Goal: Find specific page/section: Find specific page/section

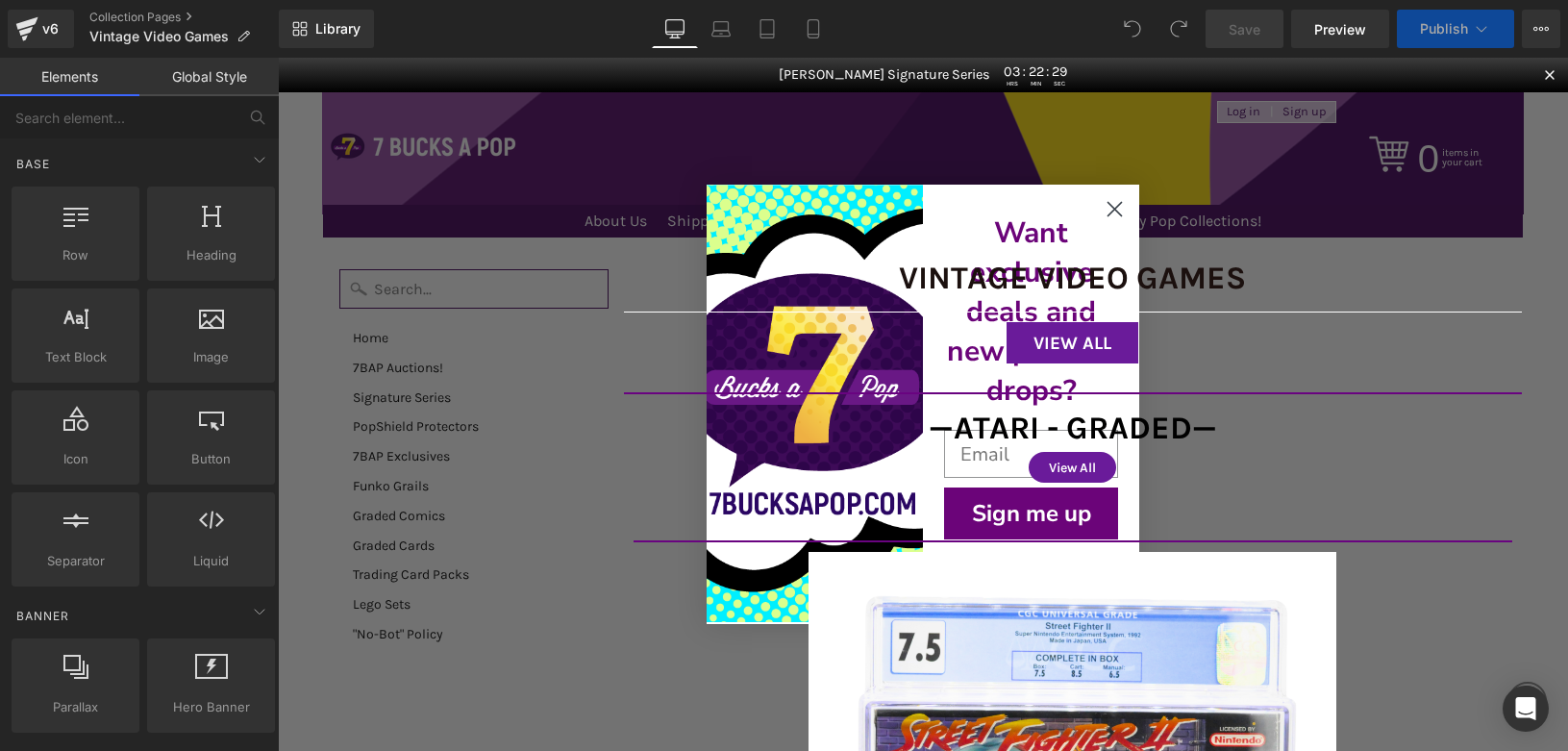
scroll to position [8, 0]
click at [1100, 216] on circle "Close dialog" at bounding box center [1115, 209] width 32 height 32
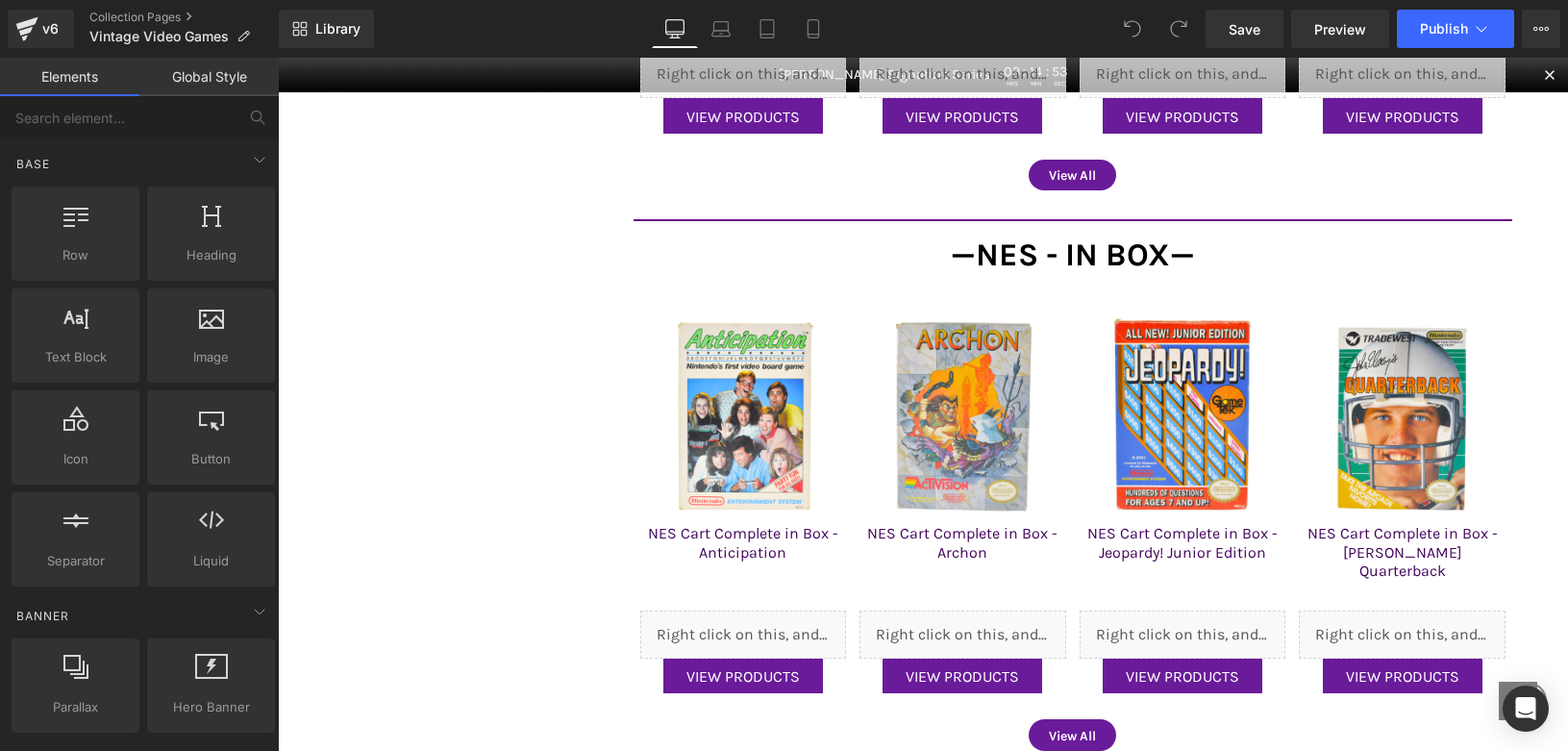
scroll to position [2163, 0]
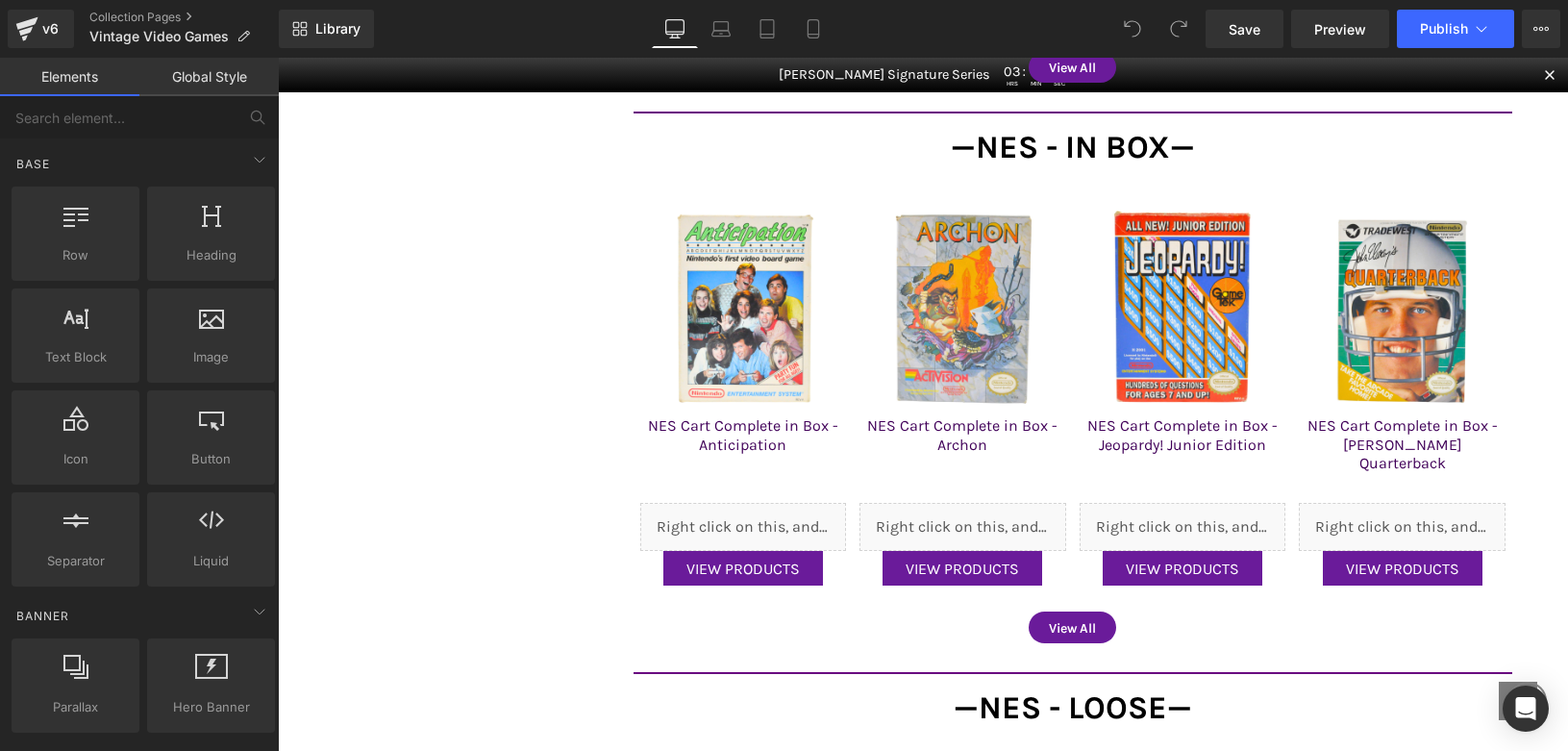
click at [430, 340] on div "Search Home 7BAP Auctions! Signature Series PopShield Protectors 7BAP Exclusive…" at bounding box center [923, 253] width 1200 height 4313
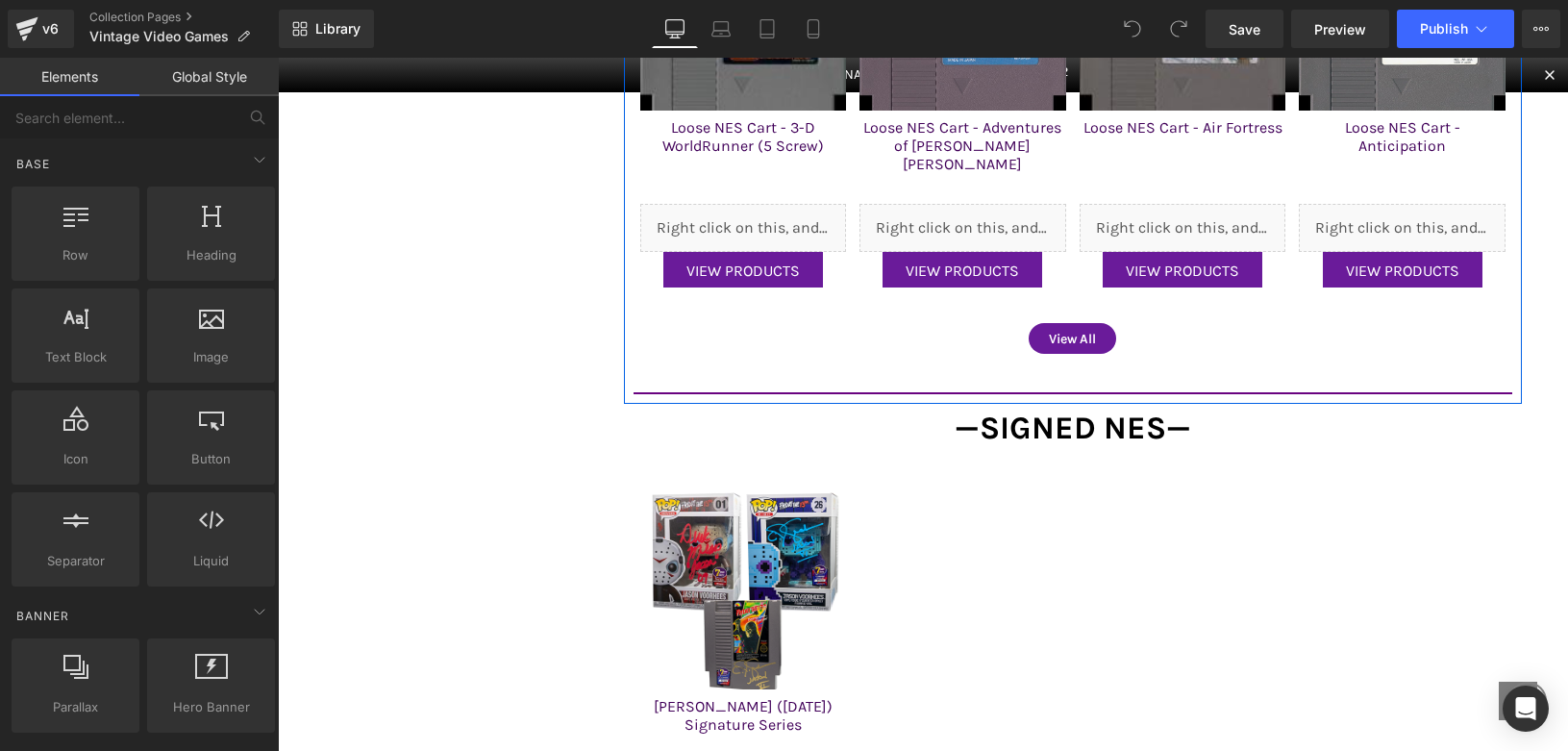
scroll to position [3531, 0]
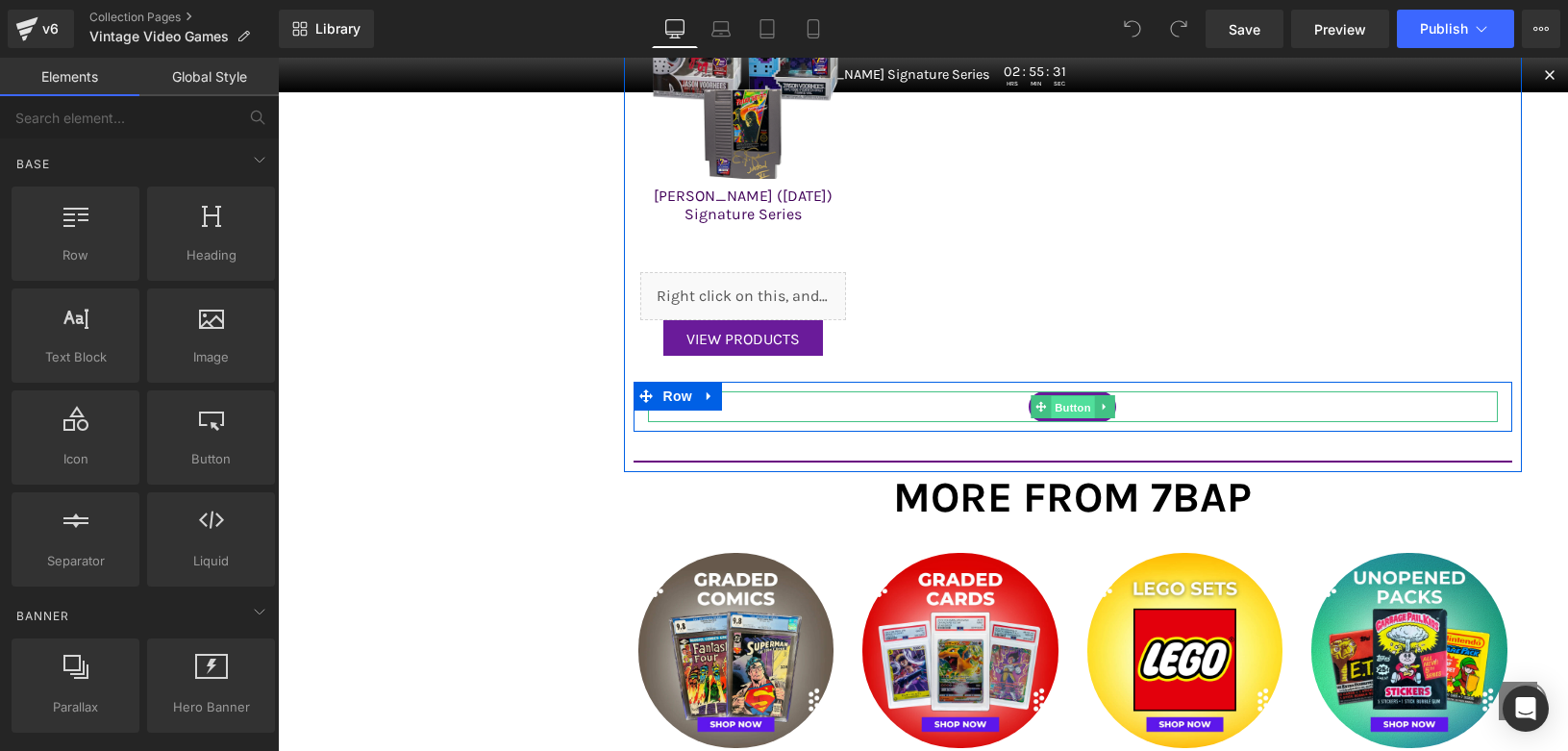
click at [1052, 396] on span "Button" at bounding box center [1073, 407] width 45 height 23
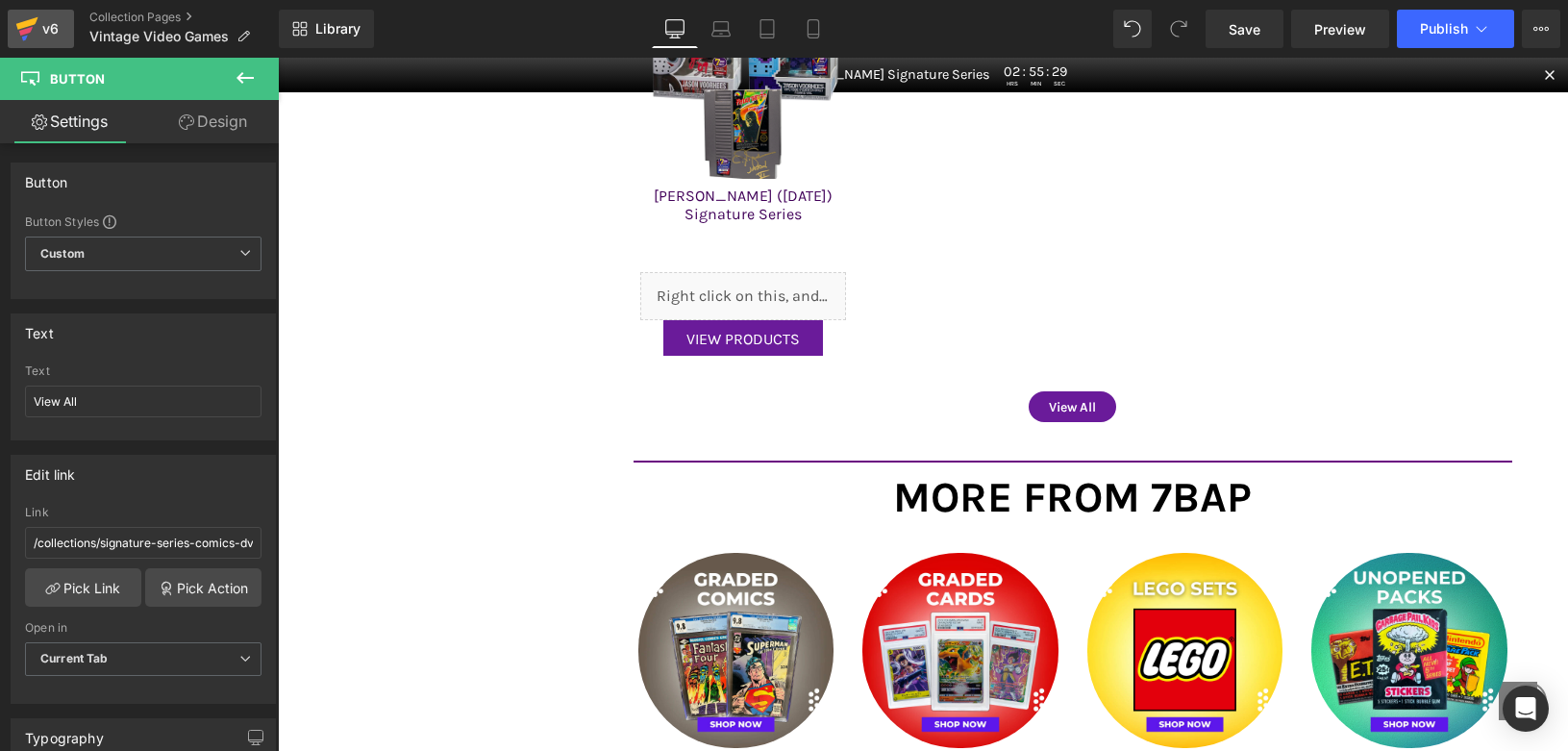
click at [27, 30] on icon at bounding box center [26, 31] width 14 height 9
